Goal: Transaction & Acquisition: Purchase product/service

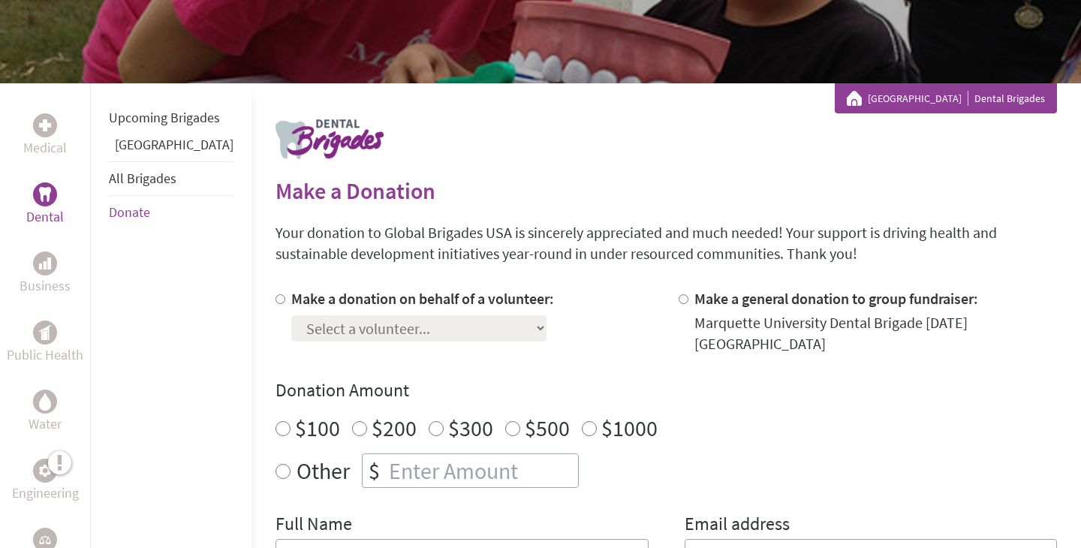
scroll to position [197, 0]
click at [372, 288] on label "Make a donation on behalf of a volunteer:" at bounding box center [422, 297] width 263 height 19
click at [285, 294] on input "Make a donation on behalf of a volunteer:" at bounding box center [281, 299] width 10 height 10
radio input "true"
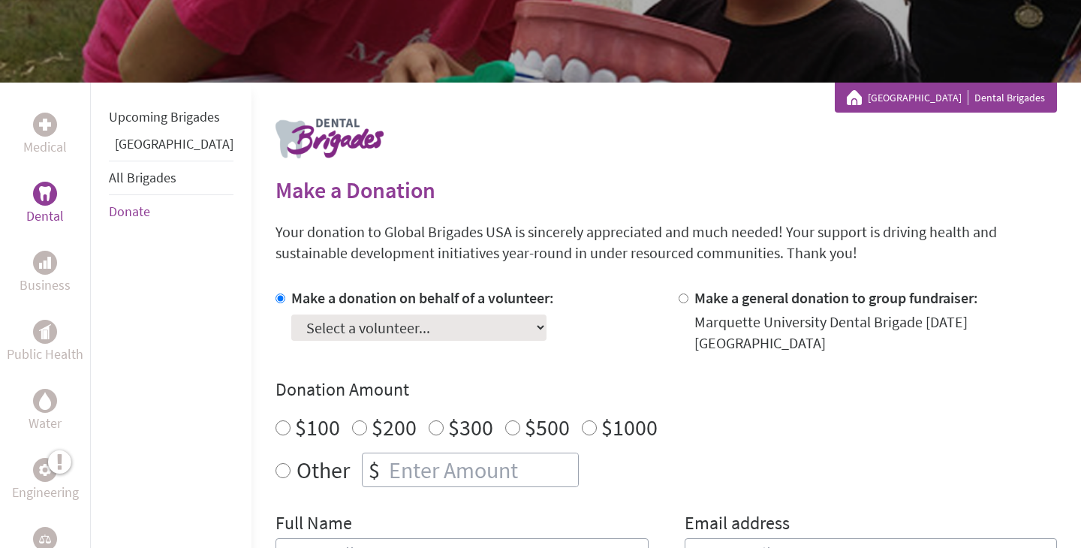
click at [392, 324] on select "Select a volunteer... [PERSON_NAME] [PERSON_NAME] [PERSON_NAME] Aras Buozius [P…" at bounding box center [418, 328] width 255 height 26
select select "FAE7DA52-9A6D-11F0-9E6E-42010A400005"
click at [291, 315] on select "Select a volunteer... [PERSON_NAME] [PERSON_NAME] [PERSON_NAME] Aras Buozius [P…" at bounding box center [418, 328] width 255 height 26
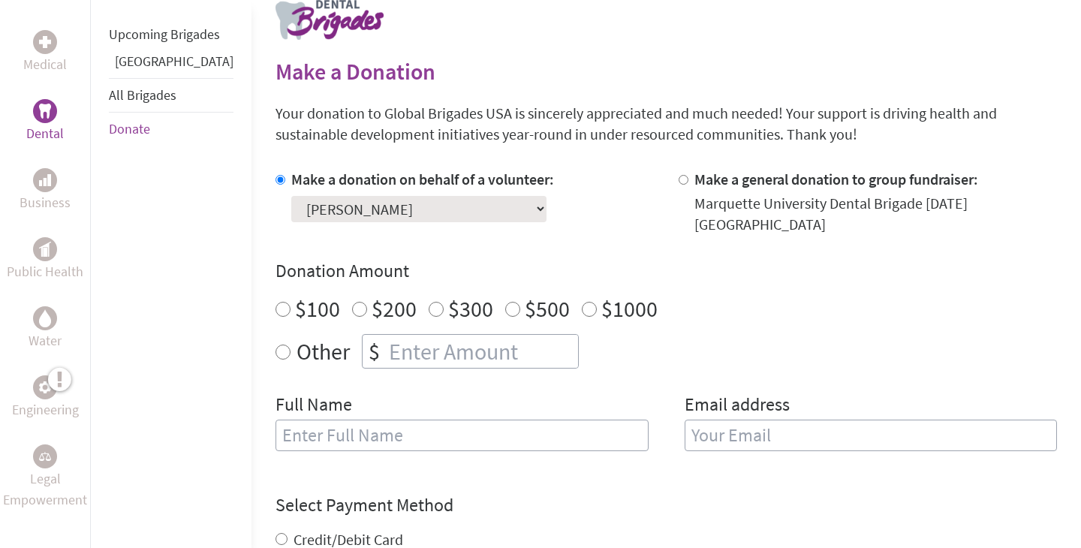
scroll to position [341, 0]
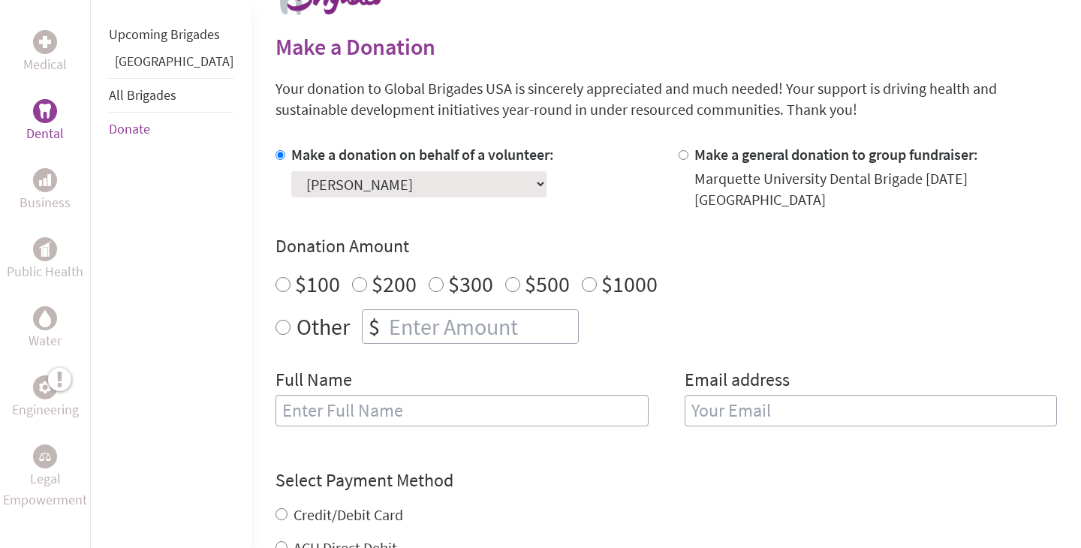
radio input "true"
click at [465, 318] on input "number" at bounding box center [482, 326] width 192 height 33
type input "250"
click at [776, 234] on h4 "Donation Amount" at bounding box center [667, 246] width 782 height 24
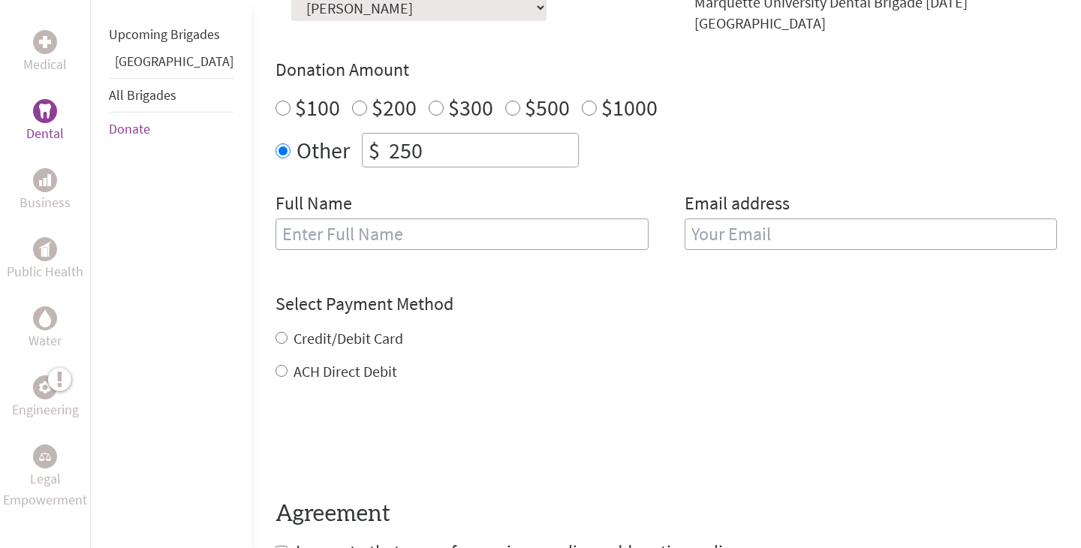
scroll to position [514, 0]
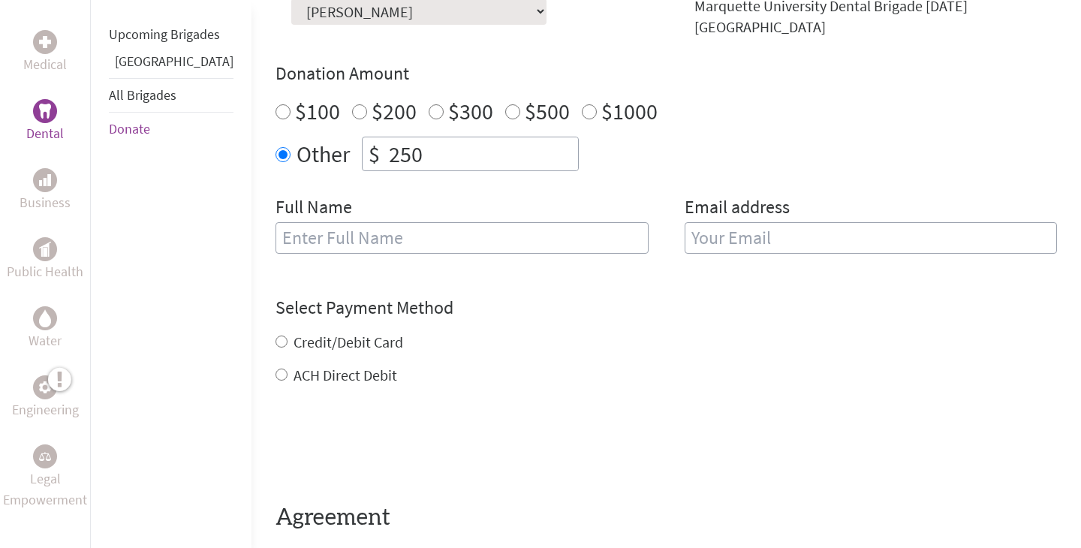
click at [435, 226] on input "text" at bounding box center [462, 238] width 373 height 32
type input "[PERSON_NAME]"
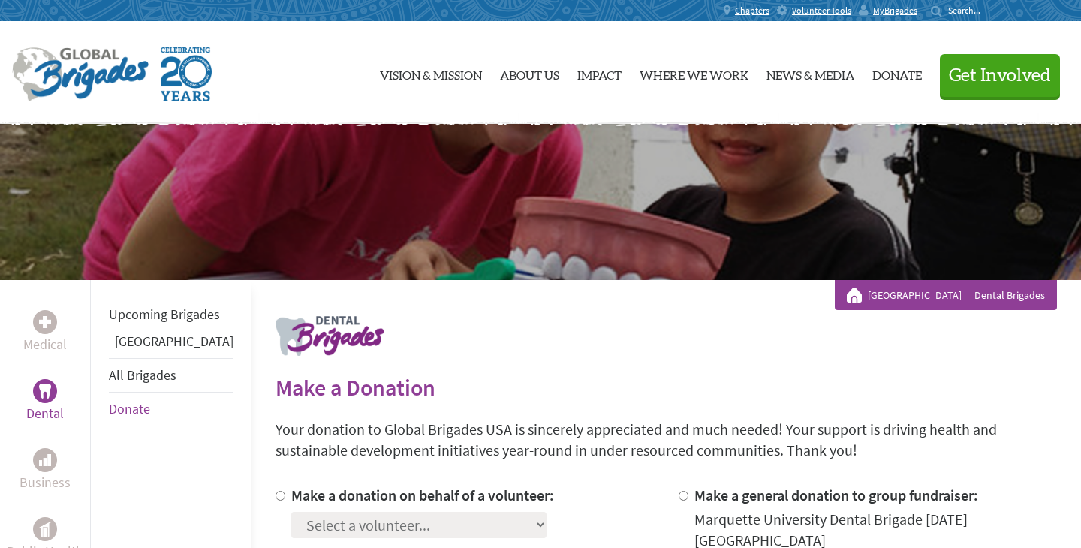
scroll to position [384, 0]
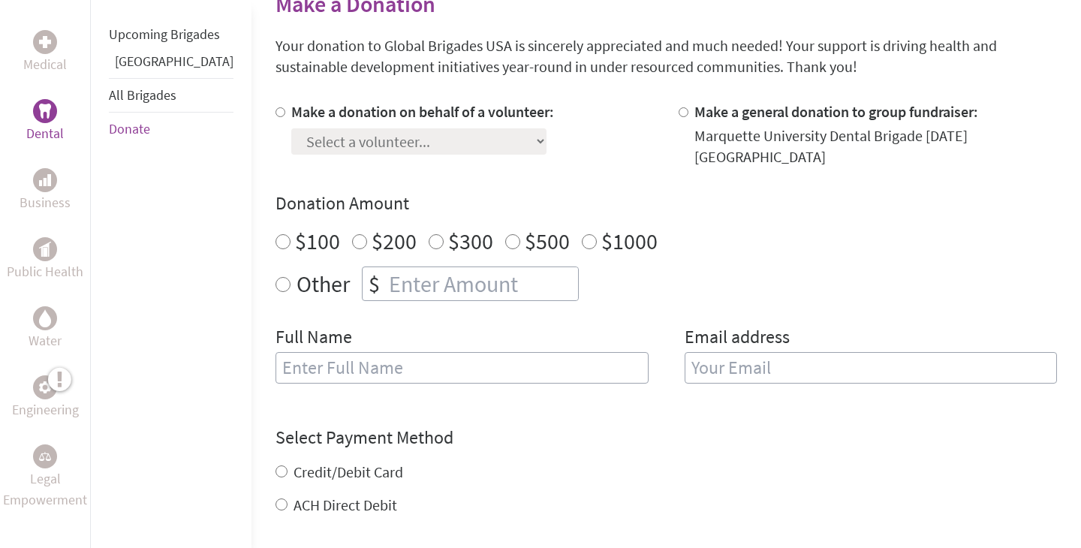
click at [305, 106] on label "Make a donation on behalf of a volunteer:" at bounding box center [422, 111] width 263 height 19
click at [285, 107] on input "Make a donation on behalf of a volunteer:" at bounding box center [281, 112] width 10 height 10
radio input "true"
click at [386, 273] on input "number" at bounding box center [482, 283] width 192 height 33
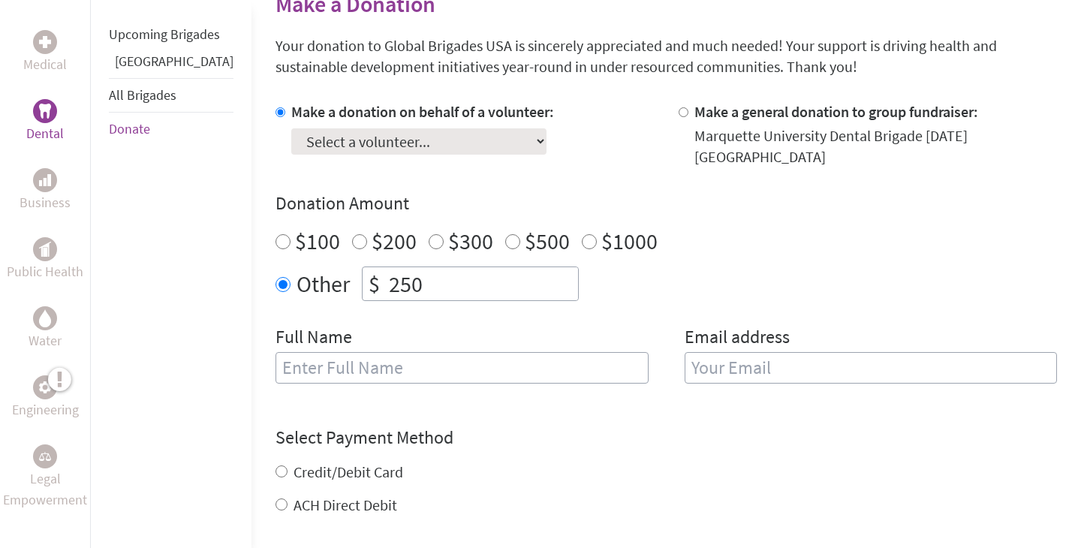
type input "250"
click at [360, 356] on input "text" at bounding box center [462, 368] width 373 height 32
type input "[PERSON_NAME]"
click at [734, 352] on input "email" at bounding box center [871, 368] width 373 height 32
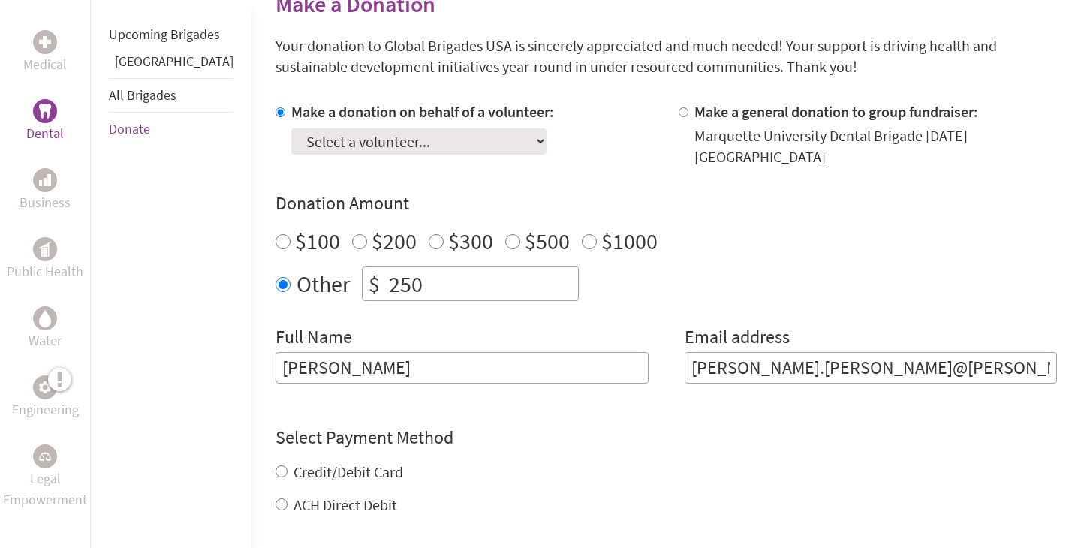
type input "lucy.fullerton@marquette"
click at [759, 360] on input "lucy.fullerton@marquette" at bounding box center [871, 368] width 373 height 32
type input "lucyfullerton0@gmail.com"
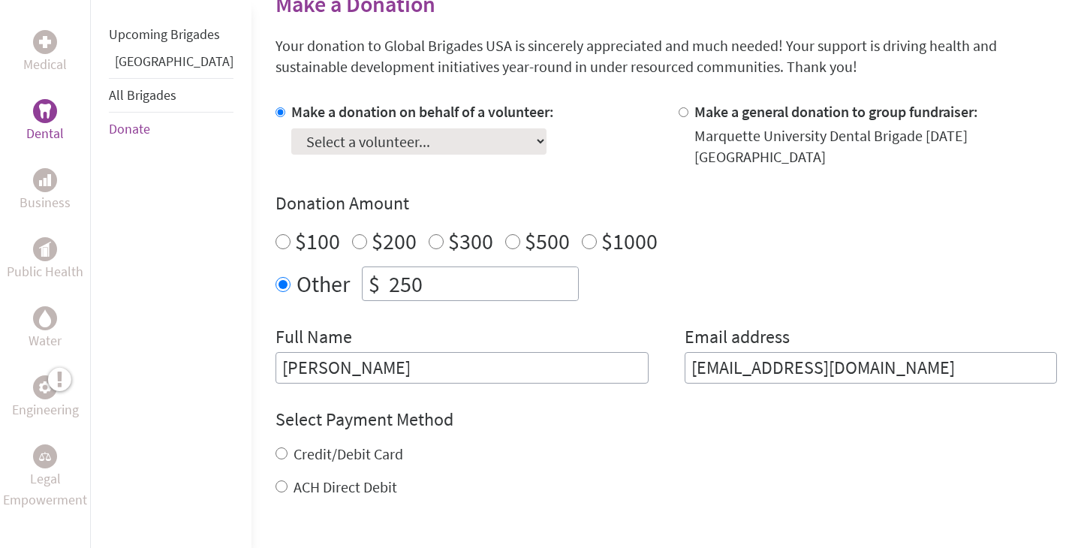
click at [719, 286] on div "Other $ 250" at bounding box center [667, 284] width 782 height 35
click at [580, 389] on form "Make a donation on behalf of a volunteer: Select a volunteer... Adam Mustafa Ad…" at bounding box center [667, 390] width 782 height 578
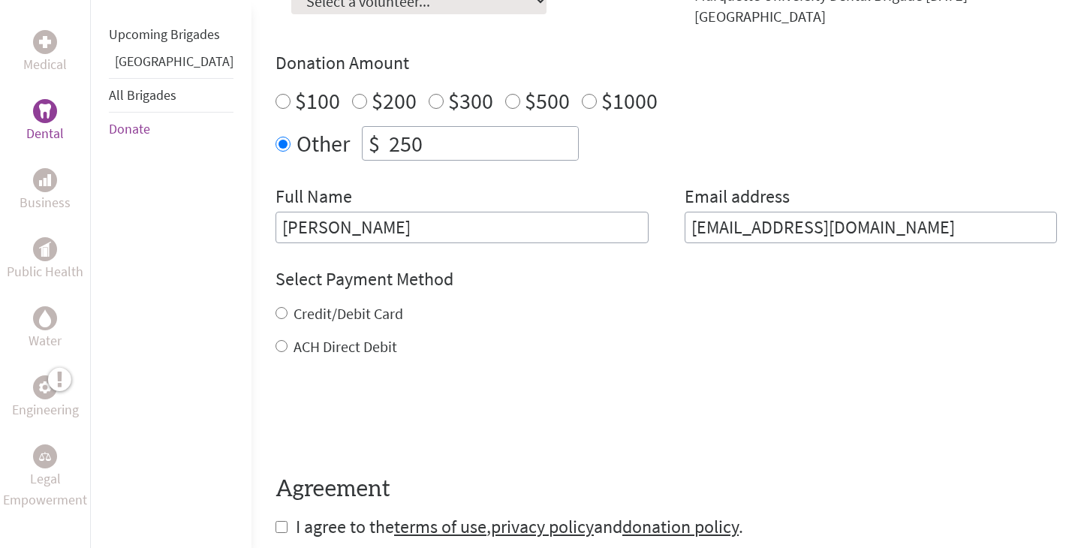
scroll to position [527, 0]
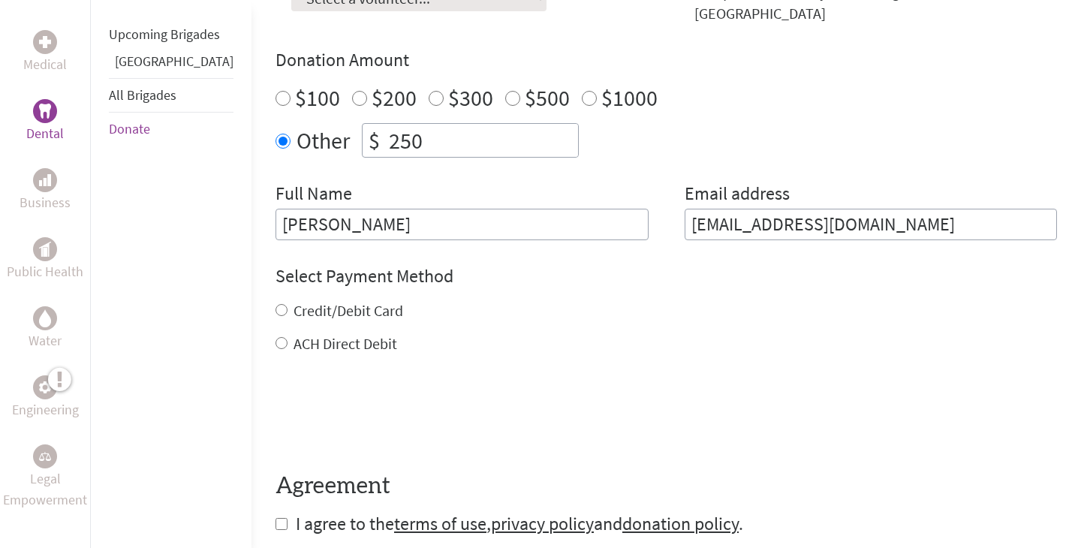
click at [332, 301] on label "Credit/Debit Card" at bounding box center [349, 310] width 110 height 19
click at [288, 304] on input "Credit/Debit Card" at bounding box center [282, 310] width 12 height 12
radio input "true"
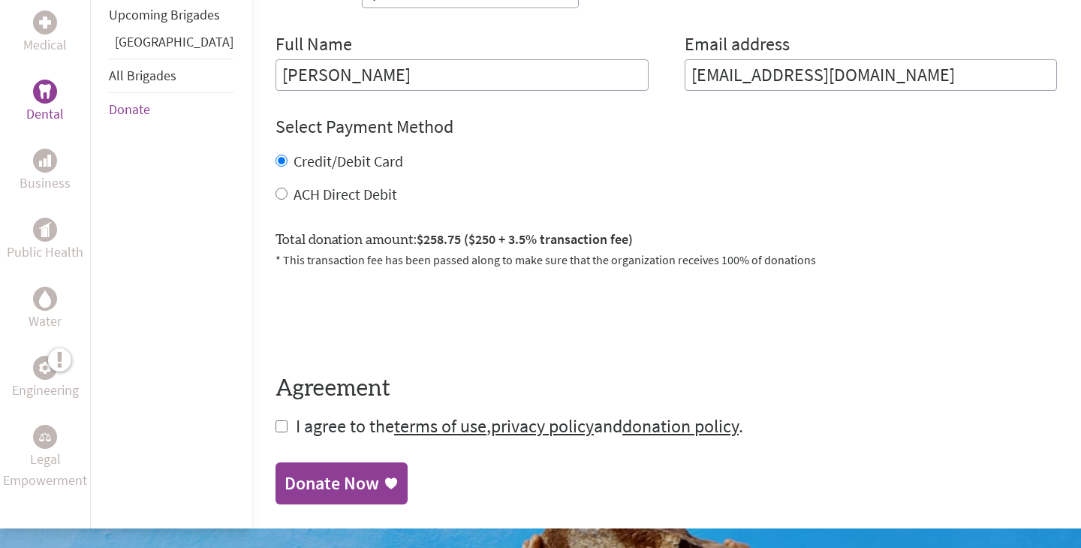
scroll to position [670, 0]
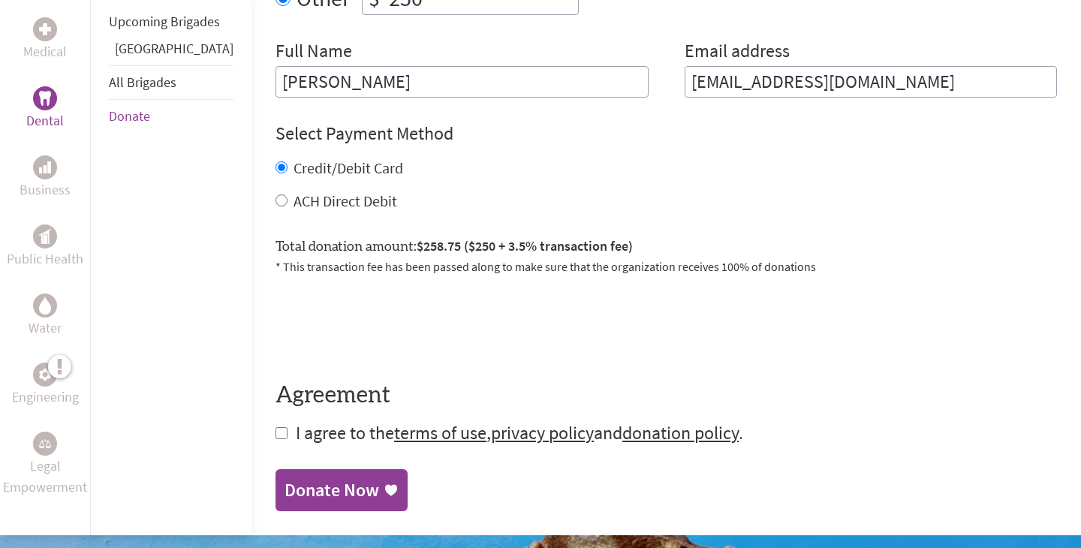
click at [276, 427] on input "checkbox" at bounding box center [282, 433] width 12 height 12
checkbox input "true"
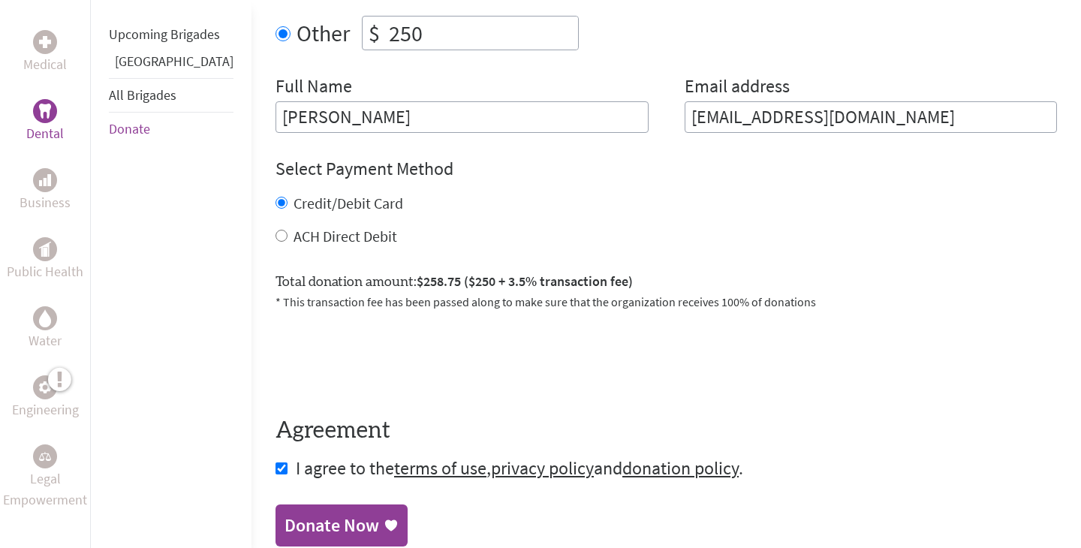
scroll to position [701, 0]
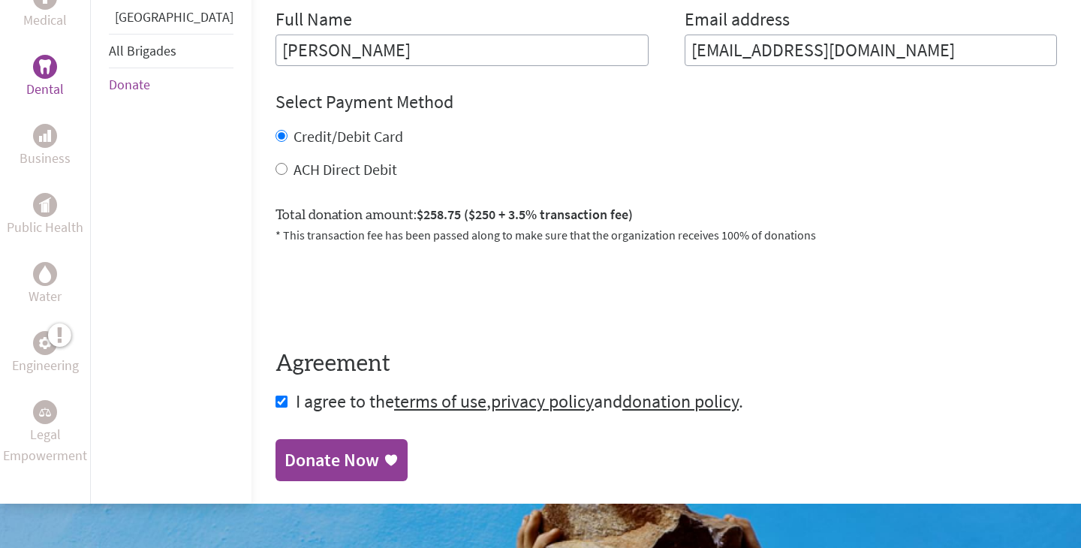
click at [307, 448] on div "Donate Now" at bounding box center [332, 460] width 95 height 24
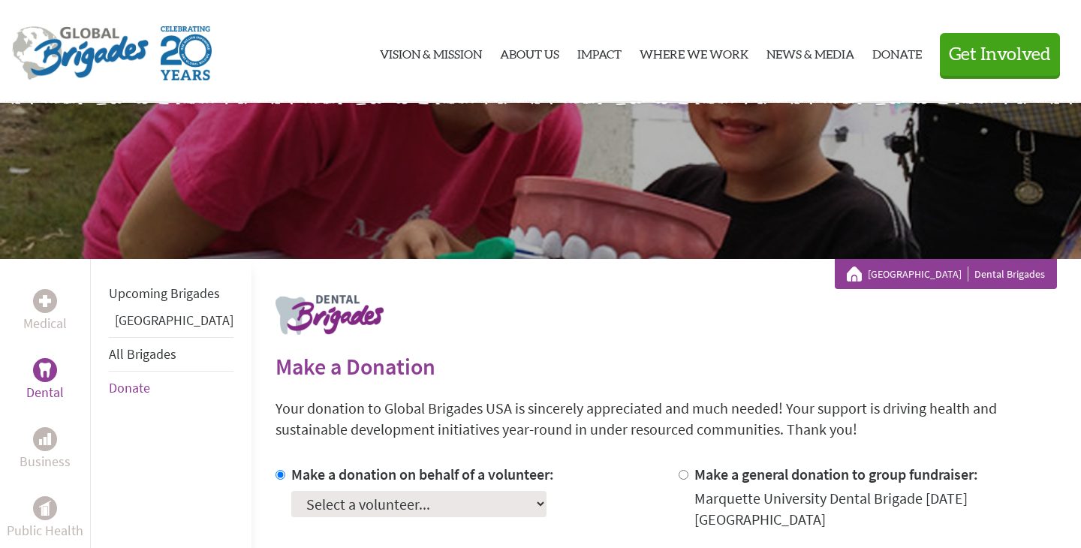
scroll to position [111, 0]
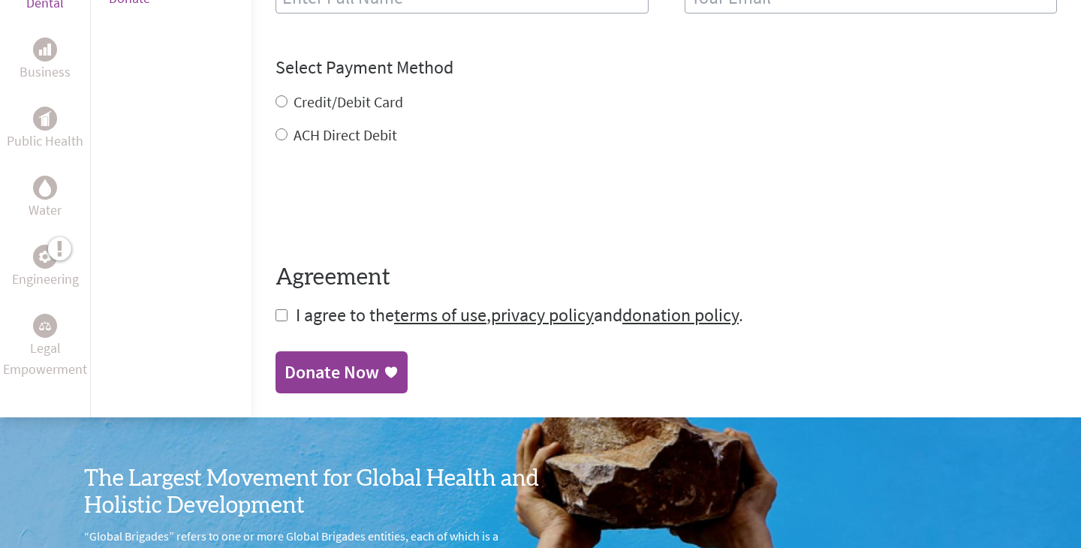
scroll to position [209, 0]
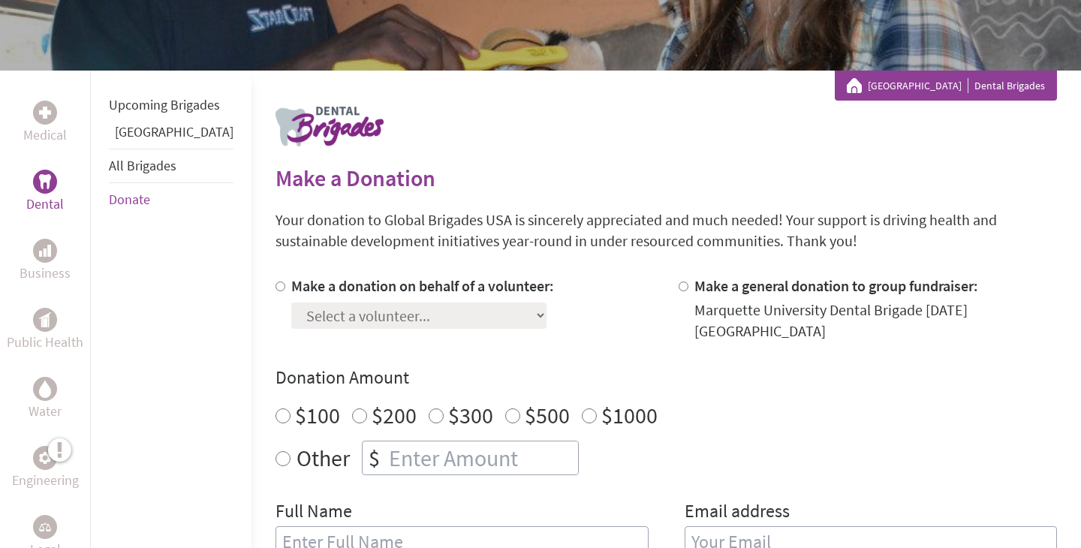
radio input "true"
click at [442, 442] on input "number" at bounding box center [482, 458] width 192 height 33
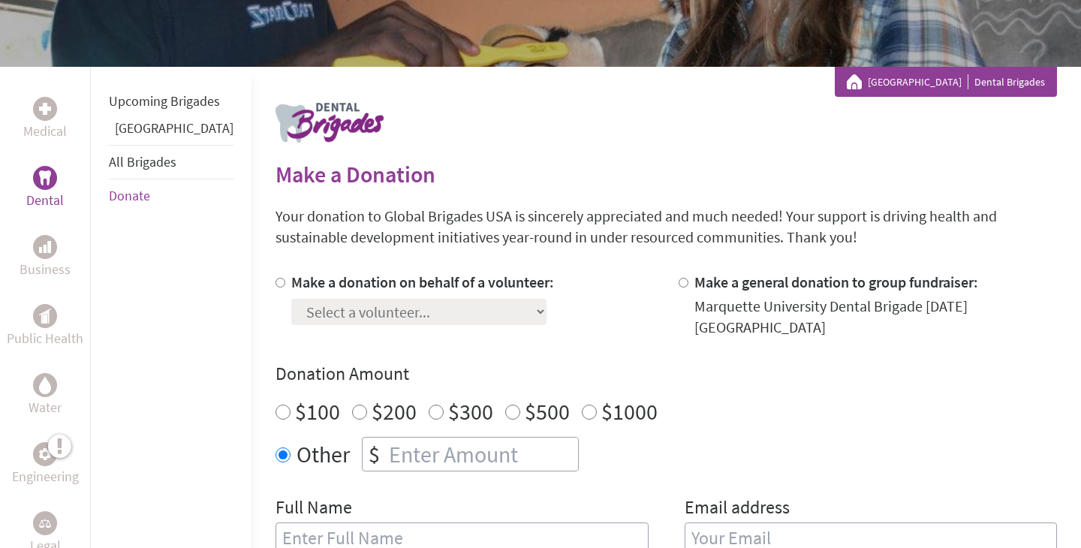
scroll to position [417, 0]
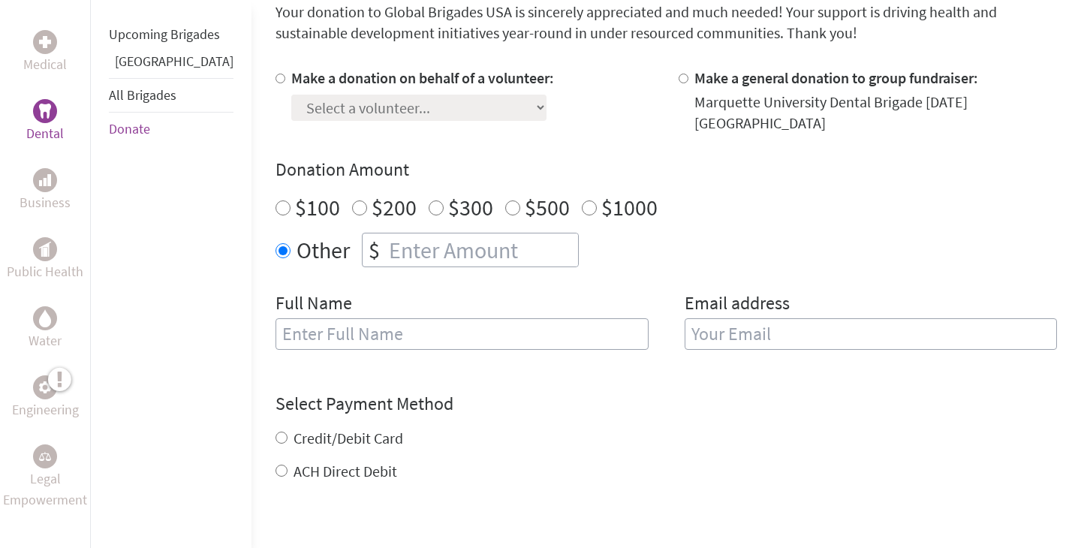
click at [516, 330] on input "text" at bounding box center [462, 334] width 373 height 32
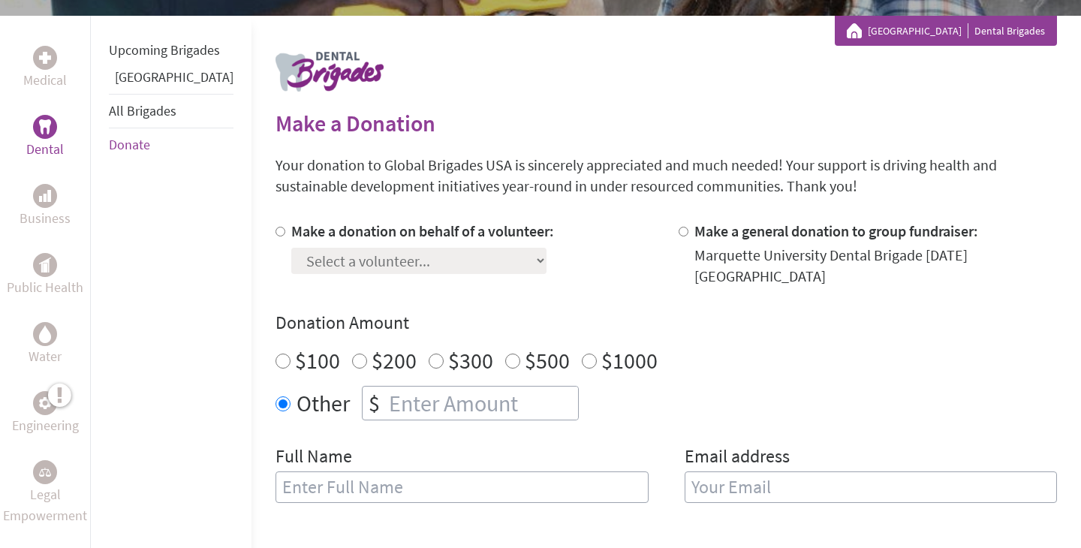
scroll to position [263, 0]
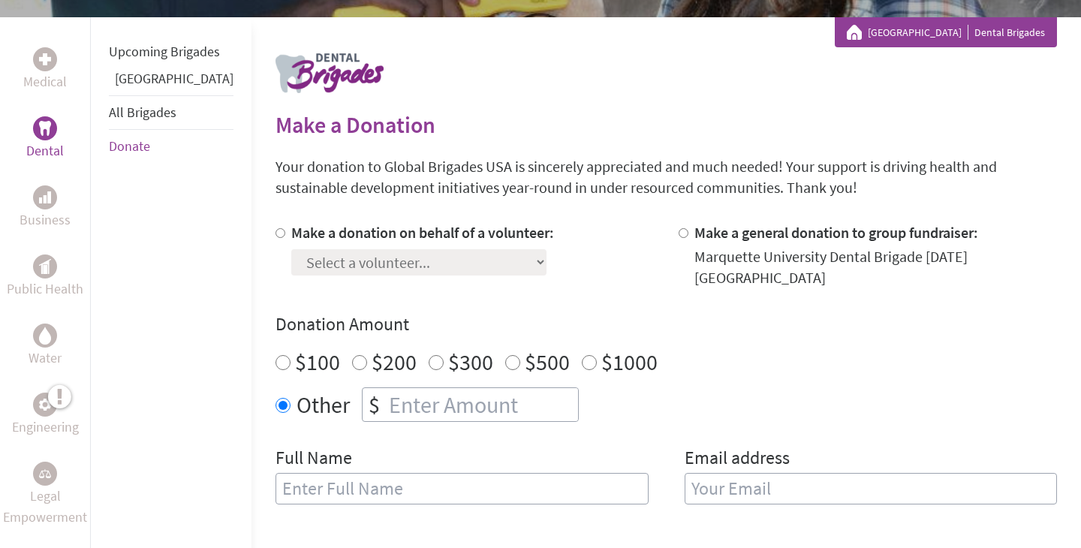
click at [679, 233] on input "Make a general donation to group fundraiser:" at bounding box center [684, 233] width 10 height 10
radio input "true"
click at [377, 240] on label "Make a donation on behalf of a volunteer:" at bounding box center [422, 232] width 263 height 19
click at [285, 238] on input "Make a donation on behalf of a volunteer:" at bounding box center [281, 233] width 10 height 10
radio input "true"
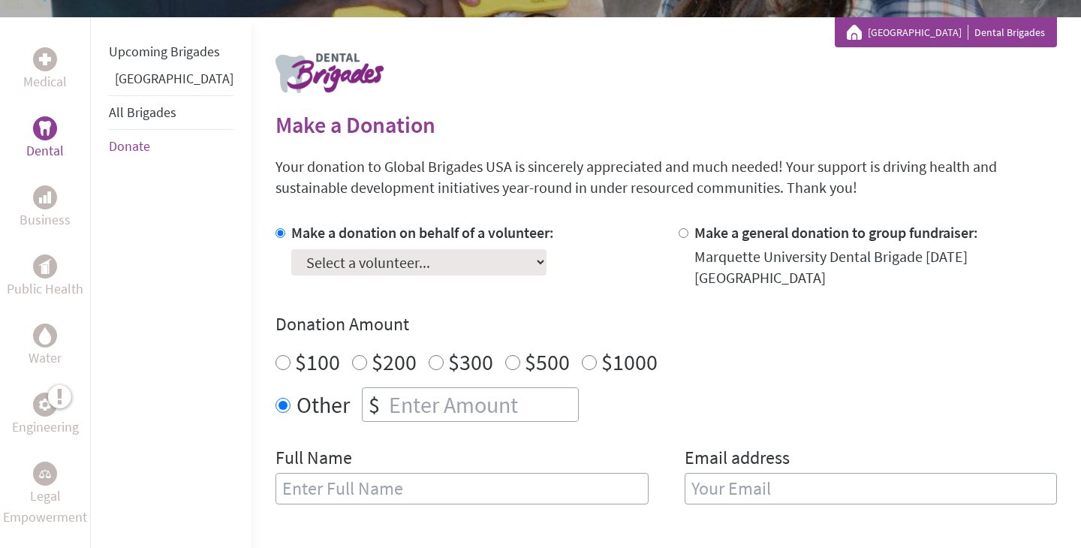
click at [388, 176] on p "Your donation to Global Brigades USA is sincerely appreciated and much needed! …" at bounding box center [667, 177] width 782 height 42
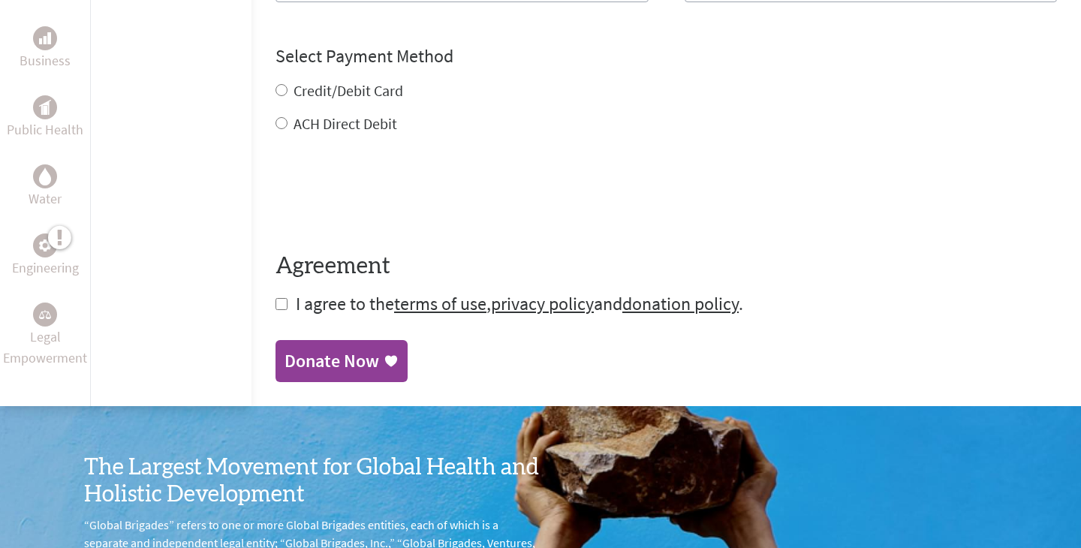
scroll to position [0, 0]
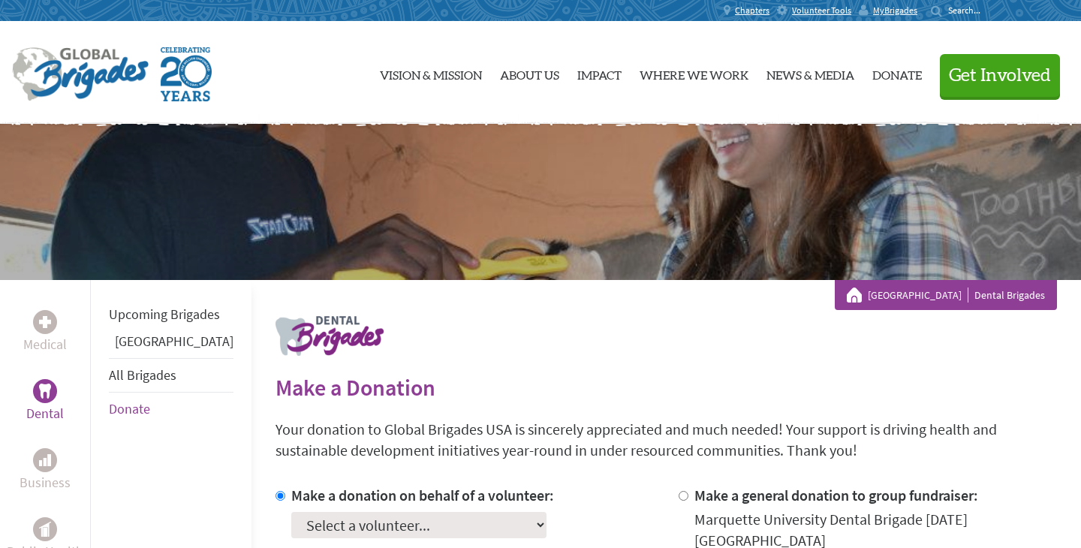
click at [54, 36] on div "Every person is worth investment Vision & Mission About Us Impact Where We Work…" at bounding box center [540, 72] width 1057 height 103
click at [902, 65] on link "Donate" at bounding box center [898, 73] width 50 height 78
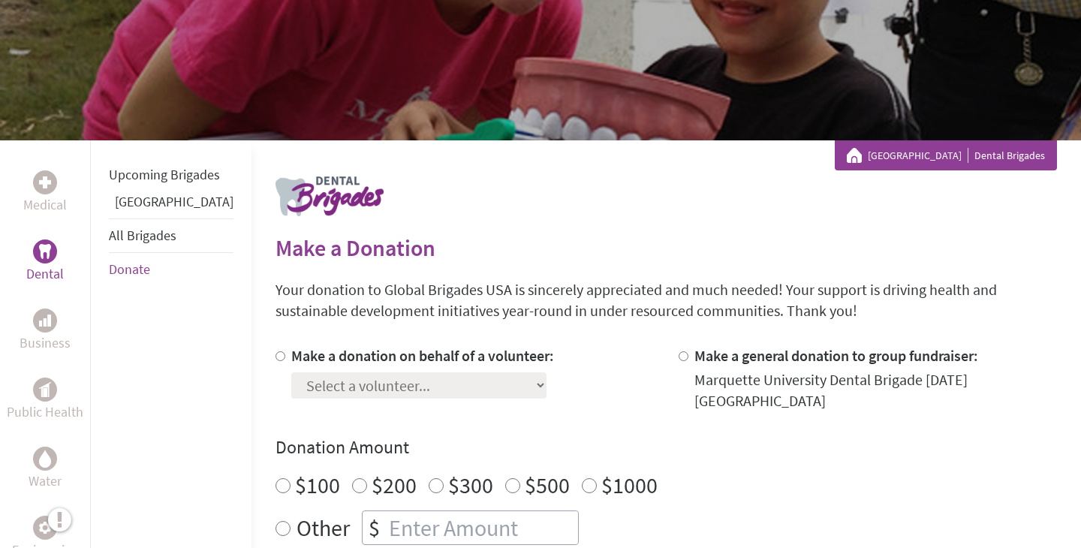
scroll to position [135, 0]
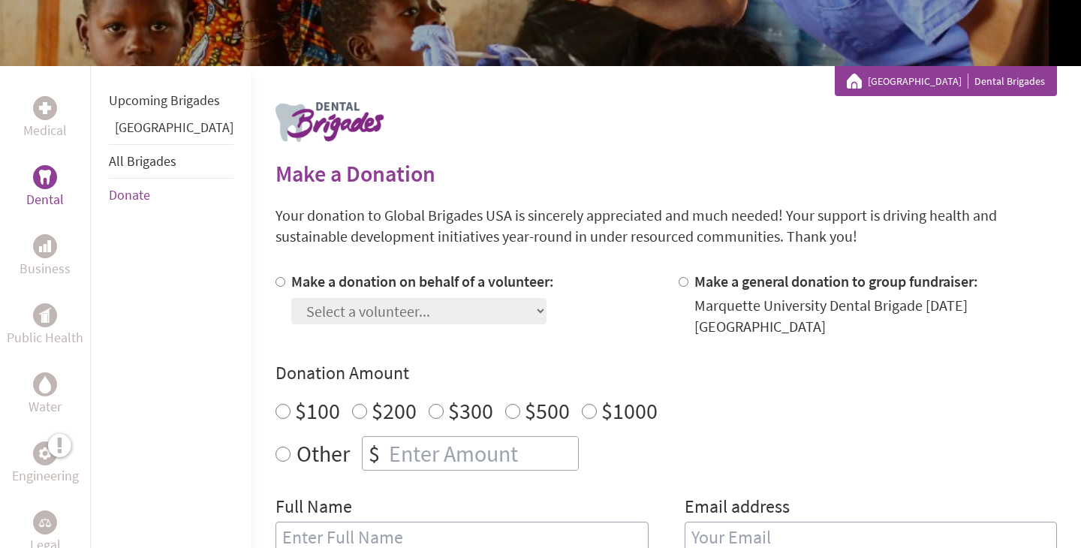
scroll to position [154, 0]
